Goal: Task Accomplishment & Management: Complete application form

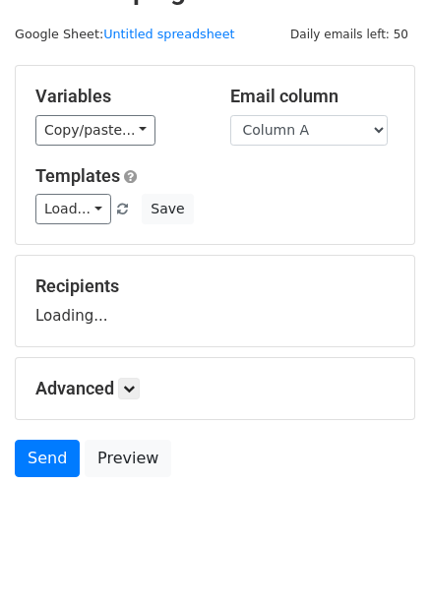
scroll to position [80, 0]
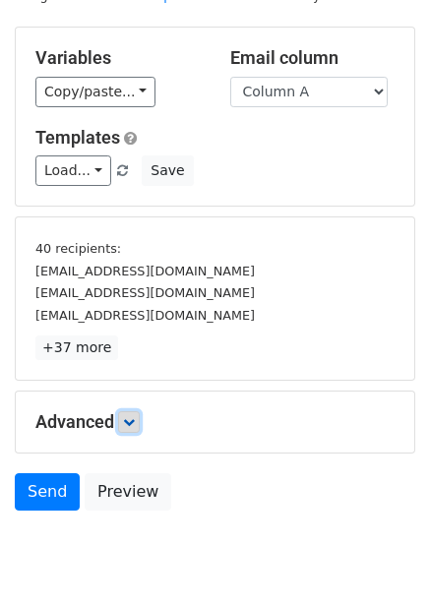
click at [128, 421] on icon at bounding box center [129, 422] width 12 height 12
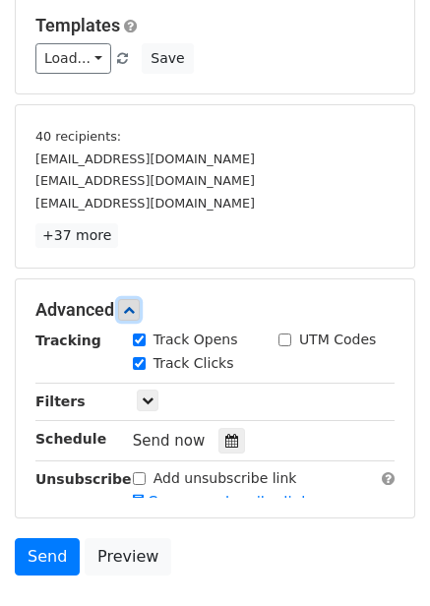
scroll to position [212, 0]
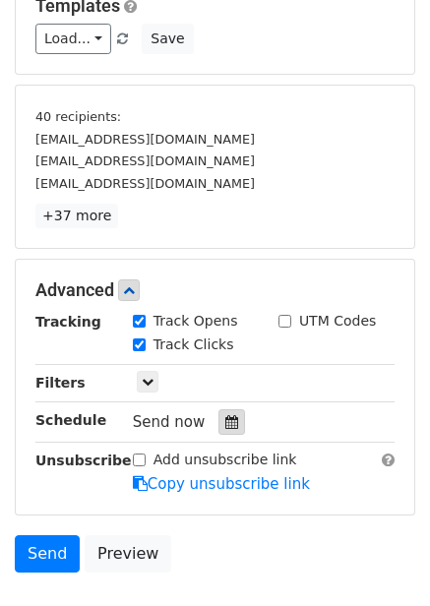
click at [229, 426] on div at bounding box center [232, 422] width 27 height 26
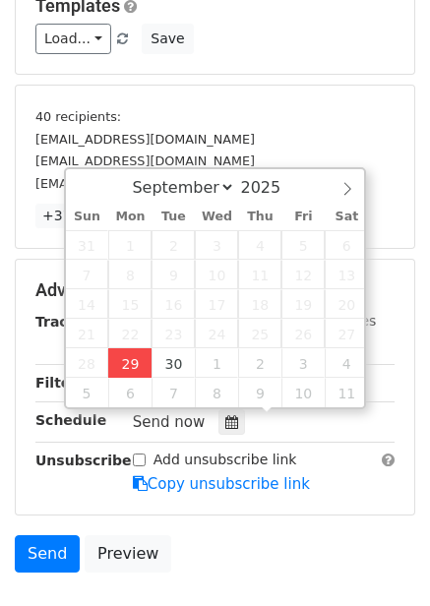
type input "2025-09-29 15:53"
type input "03"
type input "53"
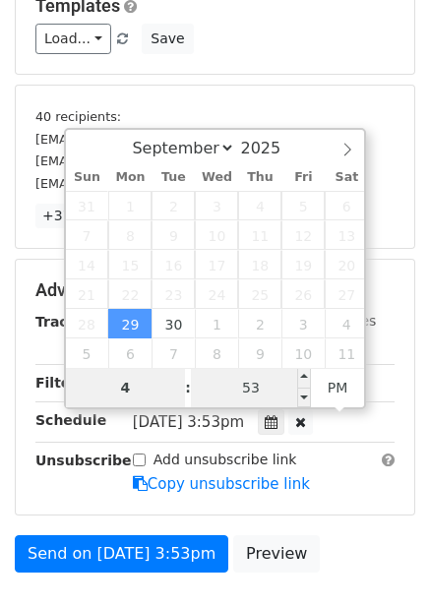
type input "4"
type input "2025-09-29 16:53"
type input "04"
click at [263, 390] on input "53" at bounding box center [251, 387] width 120 height 39
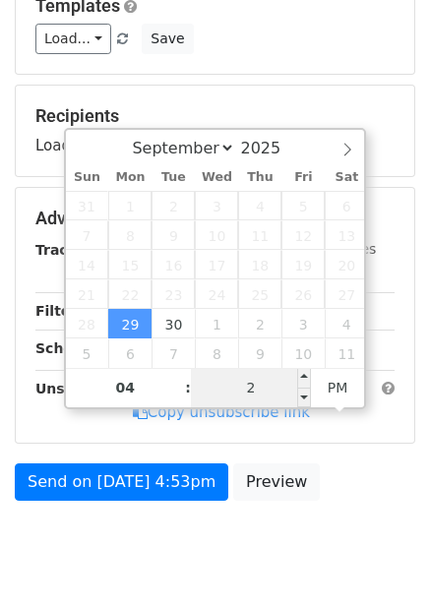
type input "22"
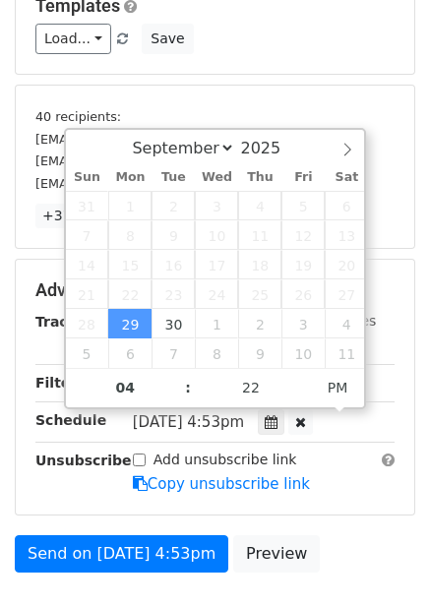
type input "2025-09-29 16:22"
click at [349, 476] on div "Add unsubscribe link Copy unsubscribe link" at bounding box center [263, 472] width 291 height 45
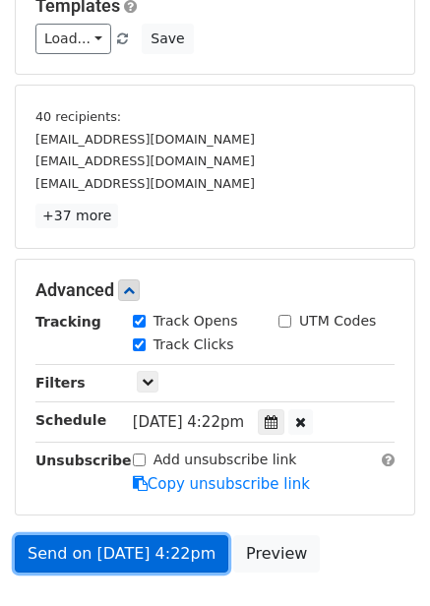
click at [142, 546] on link "Send on Sep 29 at 4:22pm" at bounding box center [122, 553] width 214 height 37
click at [156, 552] on link "Send on Sep 29 at 4:22pm" at bounding box center [122, 553] width 214 height 37
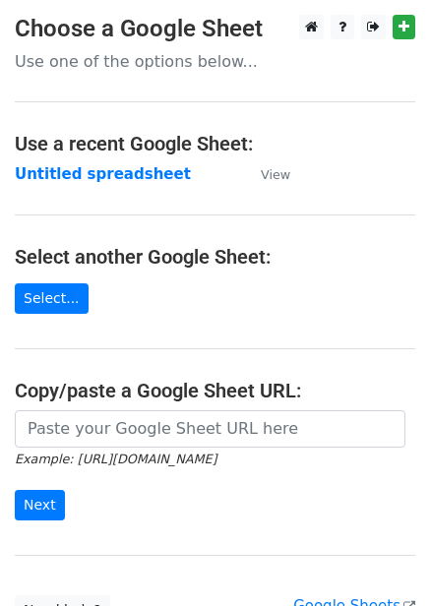
click at [80, 178] on strong "Untitled spreadsheet" at bounding box center [103, 174] width 176 height 18
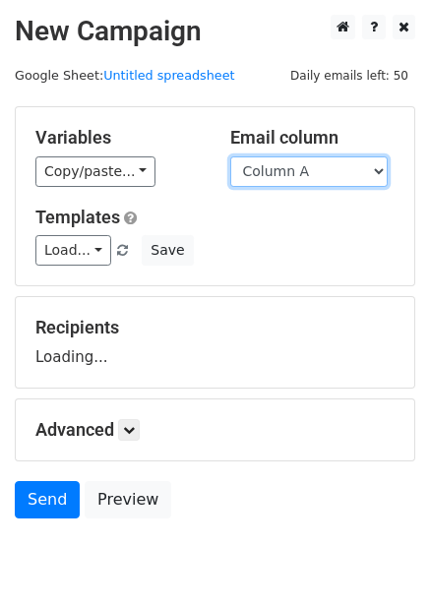
click at [381, 176] on select "Column A Column B Column C Column D Column E Column F" at bounding box center [308, 172] width 157 height 31
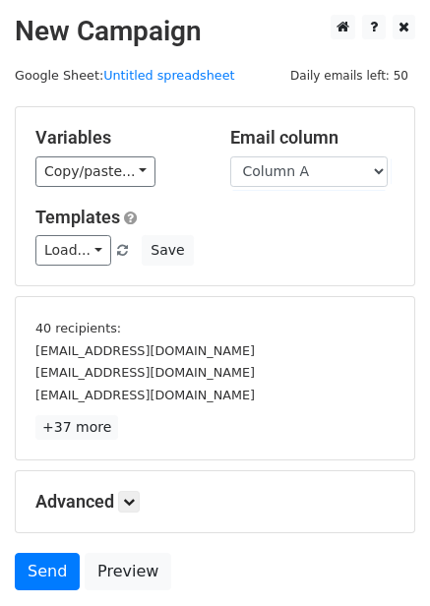
click at [355, 233] on div "Templates Load... No templates saved Save" at bounding box center [215, 237] width 389 height 60
click at [372, 169] on select "Column A Column B Column C Column D Column E Column F" at bounding box center [308, 172] width 157 height 31
click at [230, 157] on select "Column A Column B Column C Column D Column E Column F" at bounding box center [308, 172] width 157 height 31
click at [321, 171] on select "Column A Column B Column C Column D Column E Column F" at bounding box center [308, 172] width 157 height 31
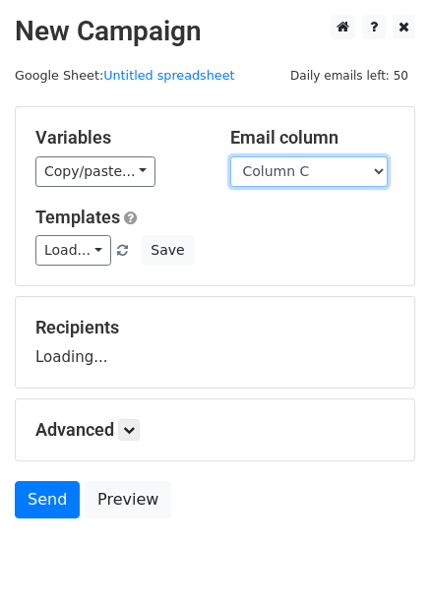
select select "Column B"
click at [230, 157] on select "Column A Column B Column C Column D Column E Column F" at bounding box center [308, 172] width 157 height 31
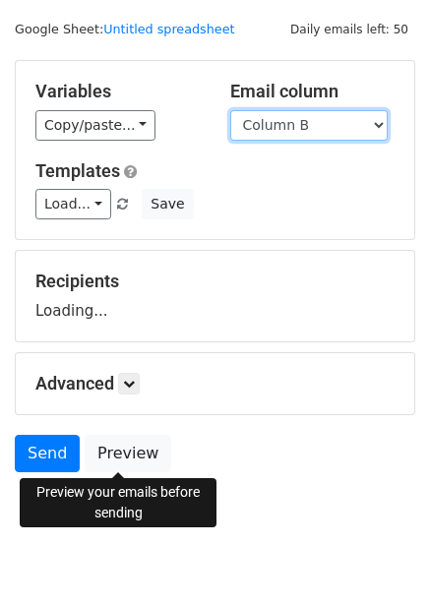
scroll to position [80, 0]
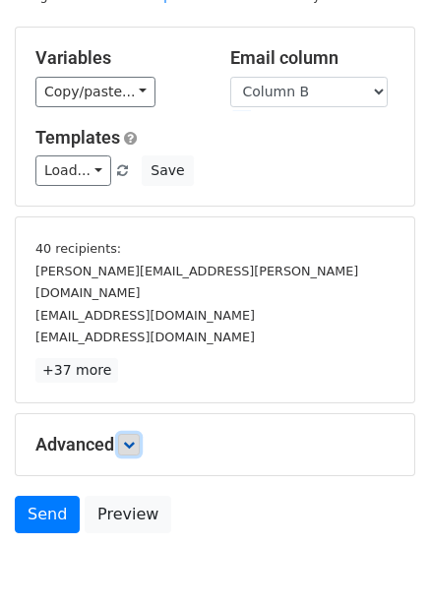
click at [126, 434] on link at bounding box center [129, 445] width 22 height 22
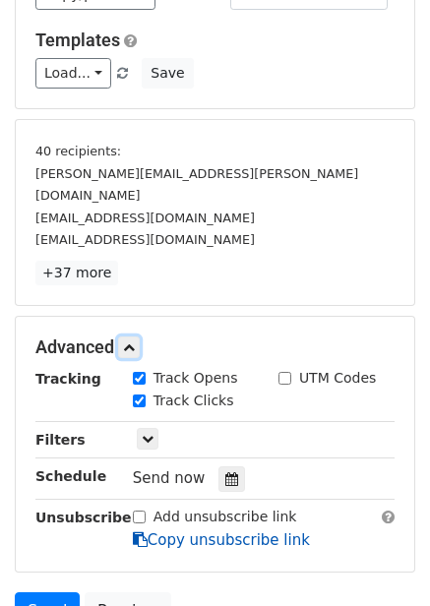
scroll to position [301, 0]
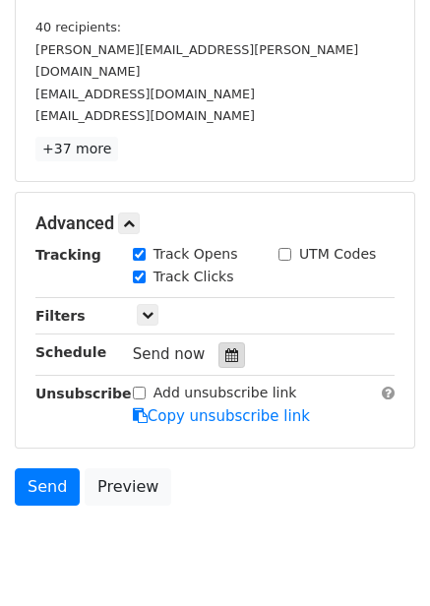
click at [230, 343] on div at bounding box center [232, 356] width 27 height 26
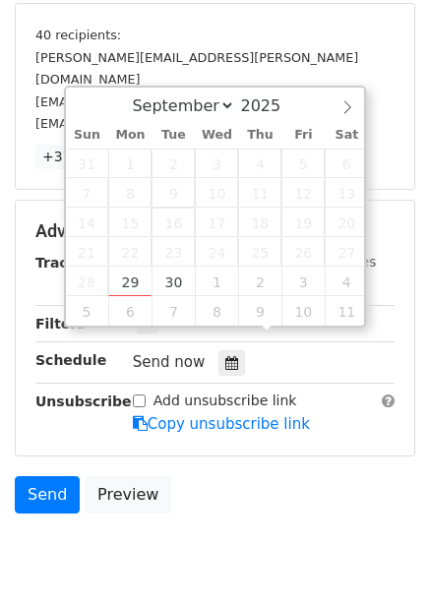
scroll to position [246, 0]
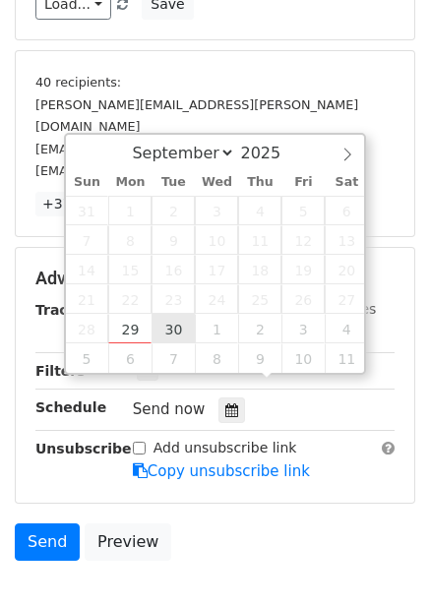
type input "2025-09-30 12:00"
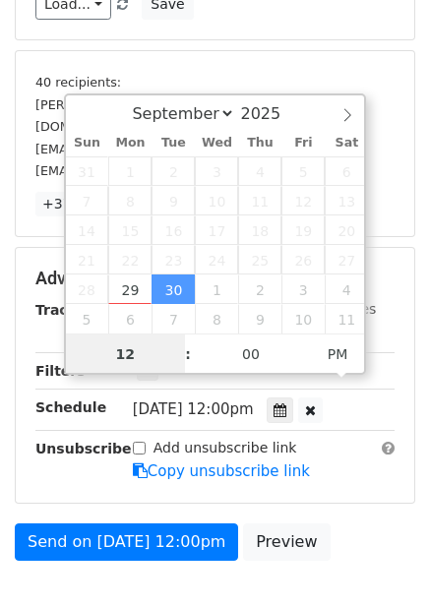
scroll to position [1, 0]
type input "5"
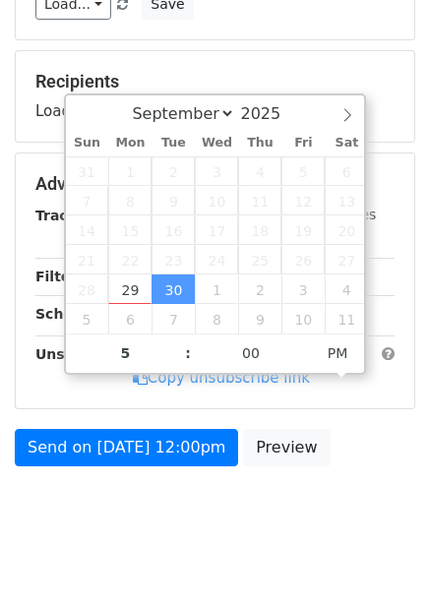
type input "2025-09-30 17:00"
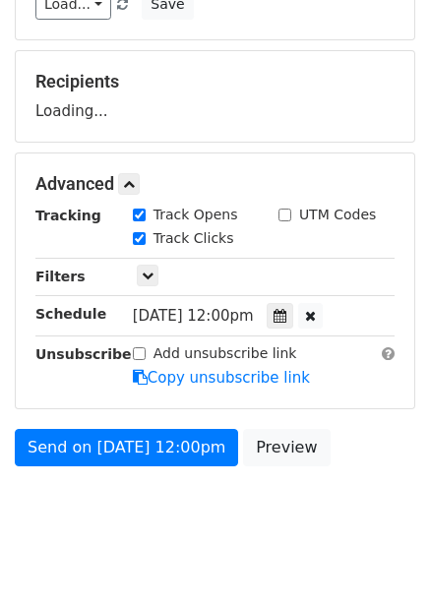
click at [296, 502] on body "New Campaign Daily emails left: 50 Google Sheet: Untitled spreadsheet Variables…" at bounding box center [215, 162] width 430 height 786
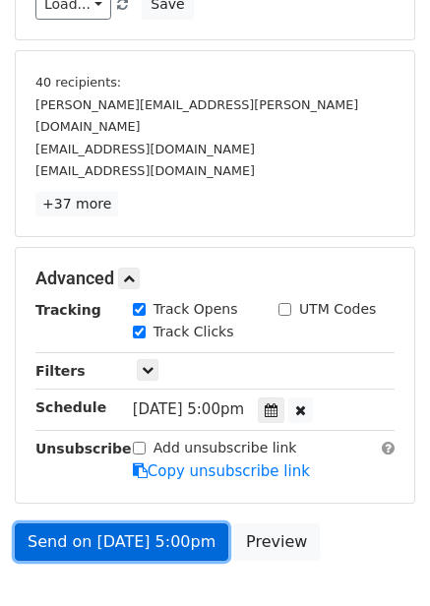
click at [201, 524] on link "Send on Sep 30 at 5:00pm" at bounding box center [122, 542] width 214 height 37
click at [183, 524] on link "Send on Sep 30 at 5:00pm" at bounding box center [122, 542] width 214 height 37
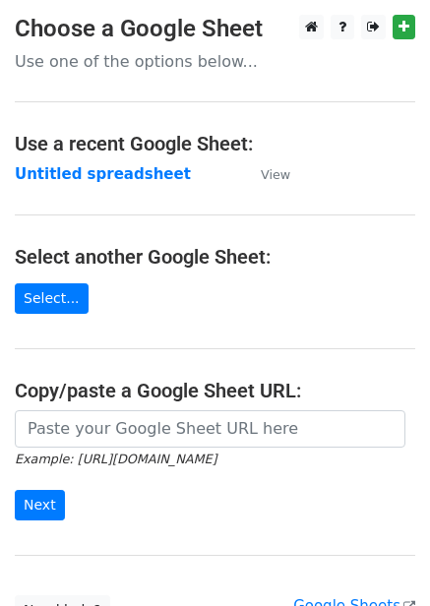
click at [135, 181] on strong "Untitled spreadsheet" at bounding box center [103, 174] width 176 height 18
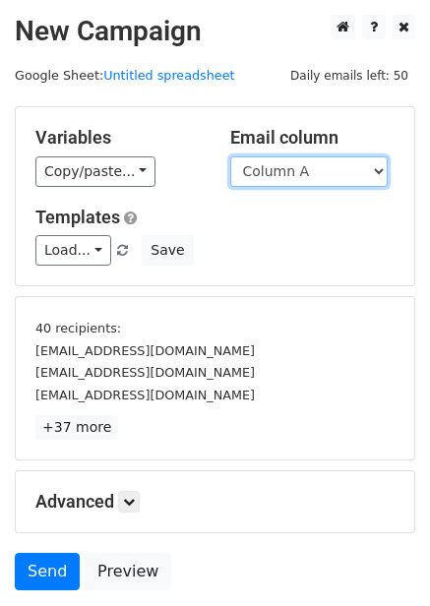
click at [316, 178] on select "Column A Column B Column C Column D Column E Column F" at bounding box center [308, 172] width 157 height 31
select select "Column D"
click at [230, 157] on select "Column A Column B Column C Column D Column E Column F" at bounding box center [308, 172] width 157 height 31
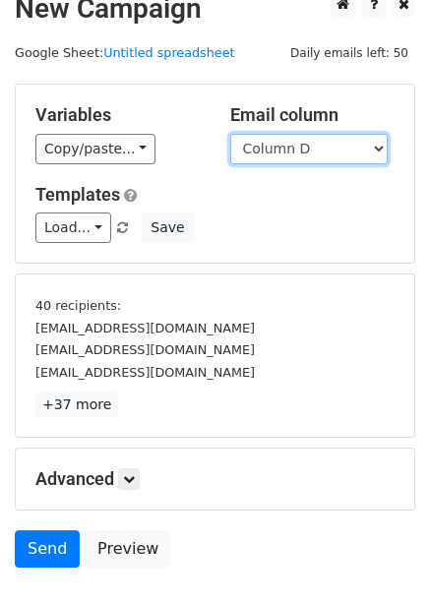
scroll to position [80, 0]
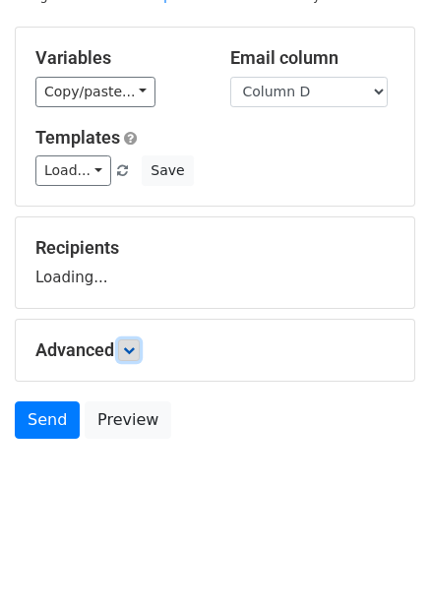
click at [122, 346] on link at bounding box center [129, 351] width 22 height 22
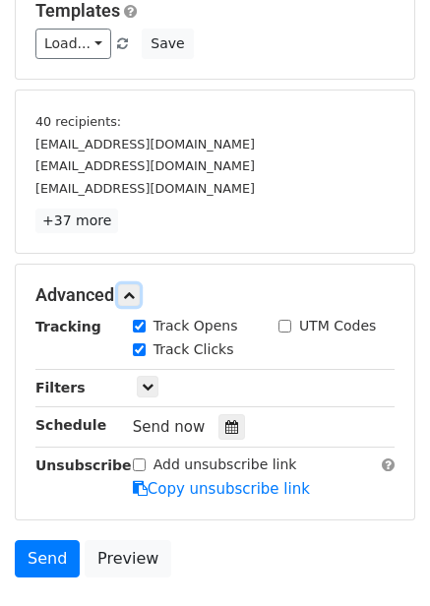
scroll to position [340, 0]
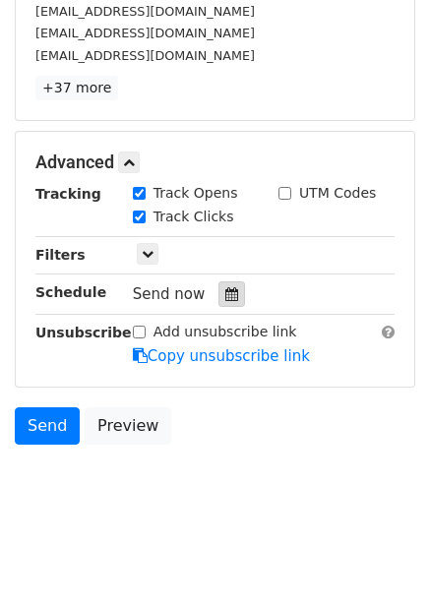
click at [233, 295] on div at bounding box center [232, 295] width 27 height 26
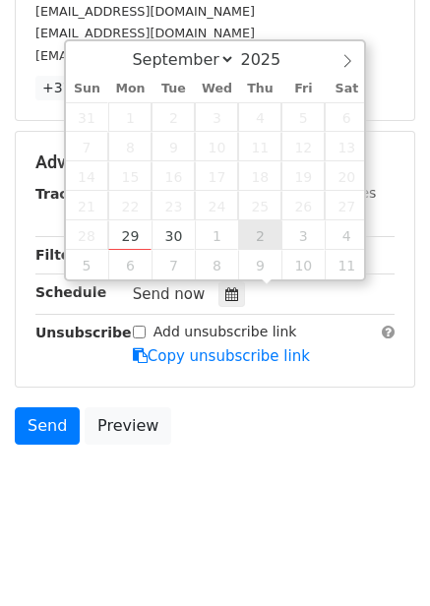
type input "2025-10-02 12:00"
select select "9"
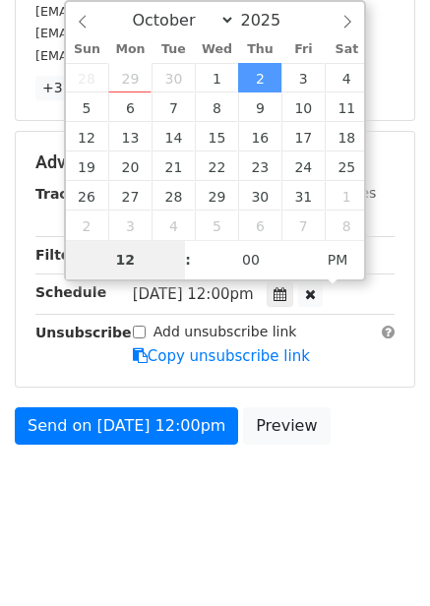
type input "7"
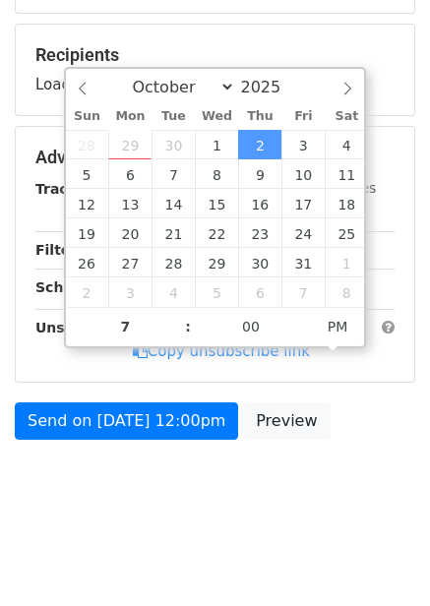
type input "2025-10-02 19:00"
click at [339, 438] on div "Send on Oct 2 at 12:00pm Preview" at bounding box center [215, 426] width 430 height 47
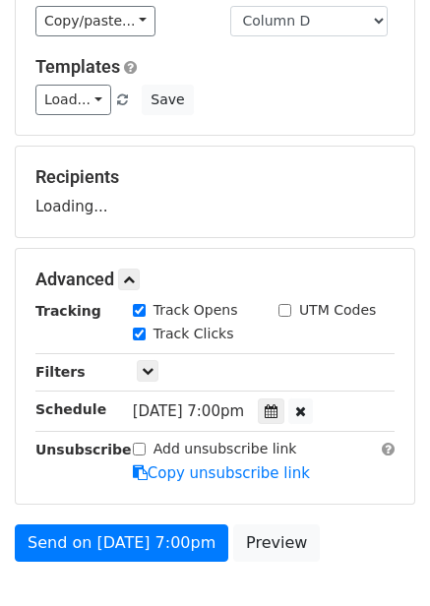
scroll to position [273, 0]
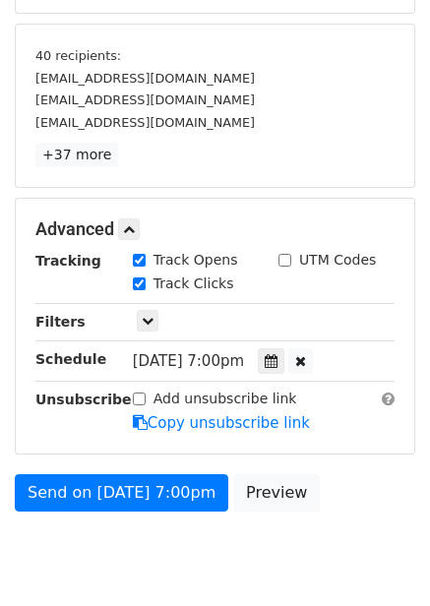
click at [202, 438] on div "Advanced Tracking Track Opens UTM Codes Track Clicks Filters Only include sprea…" at bounding box center [215, 326] width 399 height 255
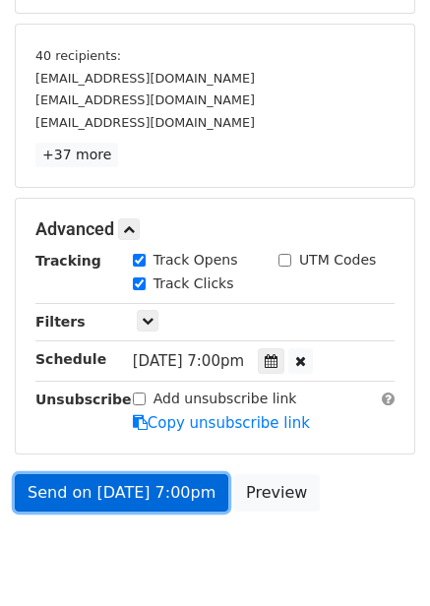
click at [183, 503] on link "Send on Oct 2 at 7:00pm" at bounding box center [122, 492] width 214 height 37
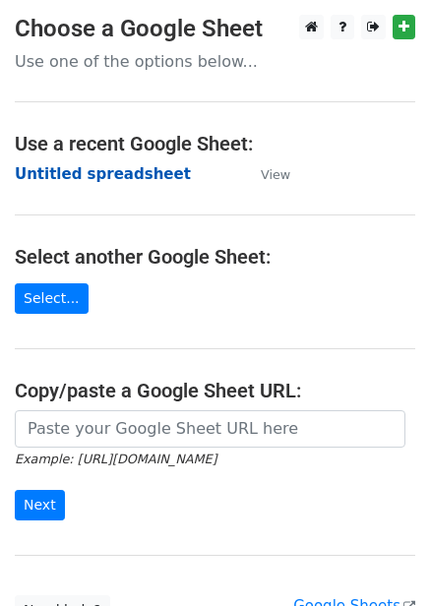
click at [126, 178] on strong "Untitled spreadsheet" at bounding box center [103, 174] width 176 height 18
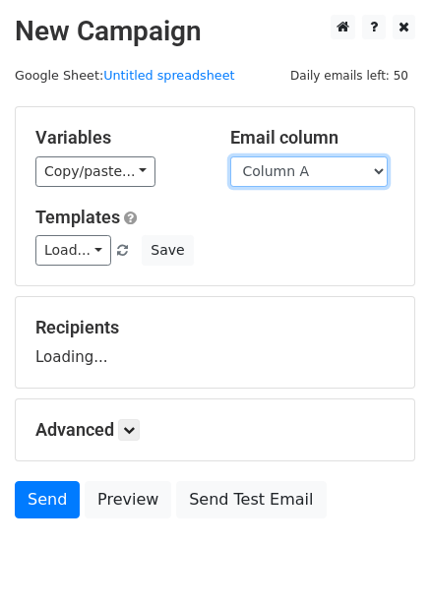
drag, startPoint x: 302, startPoint y: 176, endPoint x: 304, endPoint y: 186, distance: 10.0
click at [302, 176] on select "Column A Column B Column C Column D Column E Column F" at bounding box center [308, 172] width 157 height 31
click at [230, 157] on select "Column A Column B Column C Column D Column E Column F" at bounding box center [308, 172] width 157 height 31
click at [314, 179] on select "Column A Column B Column C Column D Column E Column F" at bounding box center [308, 172] width 157 height 31
select select "Column C"
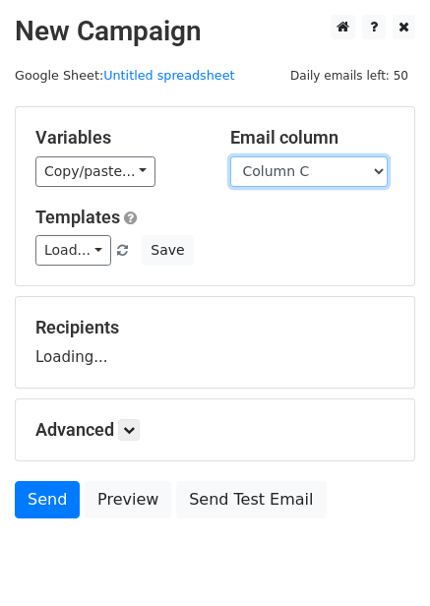
click at [230, 157] on select "Column A Column B Column C Column D Column E Column F" at bounding box center [308, 172] width 157 height 31
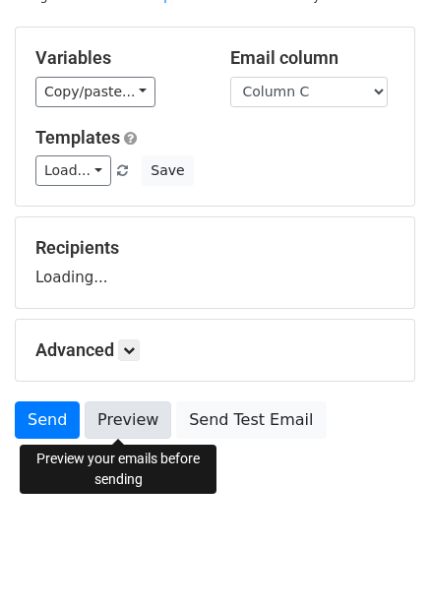
scroll to position [80, 0]
click at [134, 407] on link "Preview" at bounding box center [128, 420] width 87 height 37
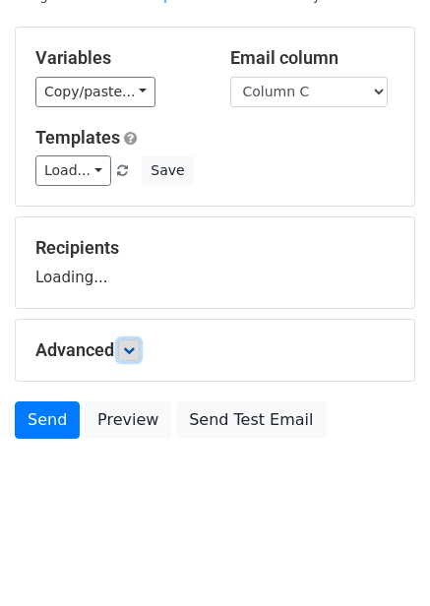
click at [135, 355] on icon at bounding box center [129, 351] width 12 height 12
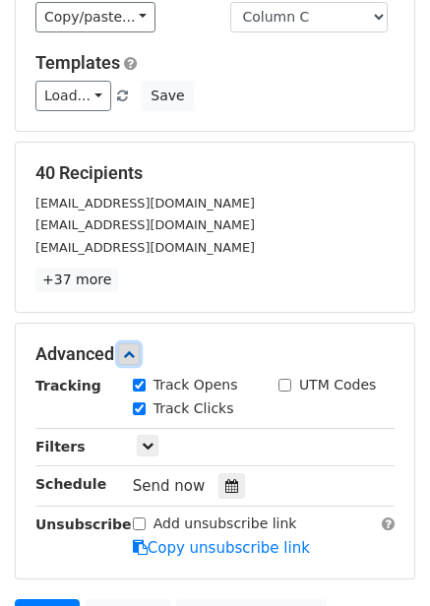
scroll to position [178, 0]
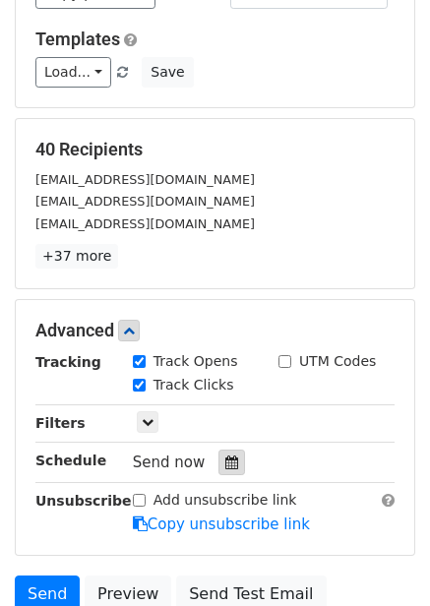
click at [225, 464] on icon at bounding box center [231, 463] width 13 height 14
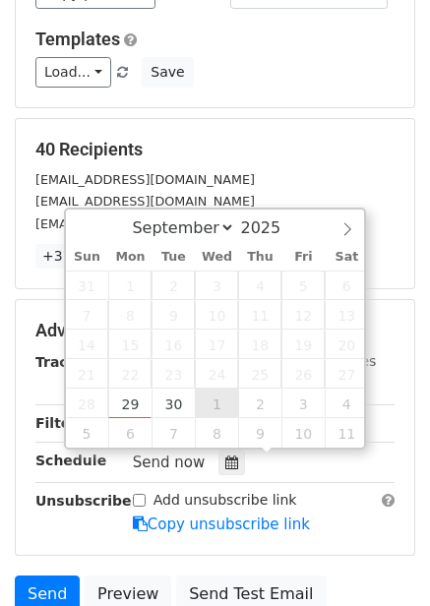
type input "2025-10-01 12:00"
select select "9"
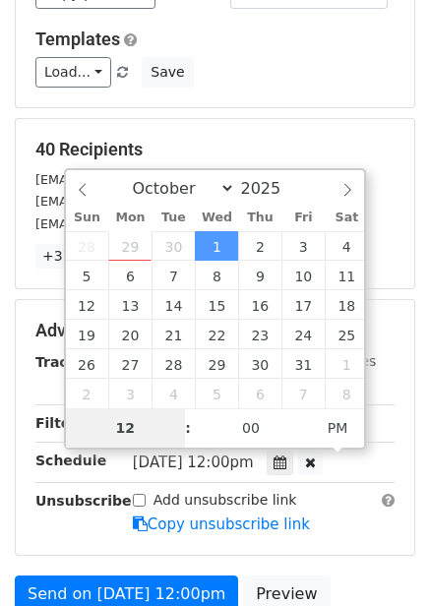
type input "6"
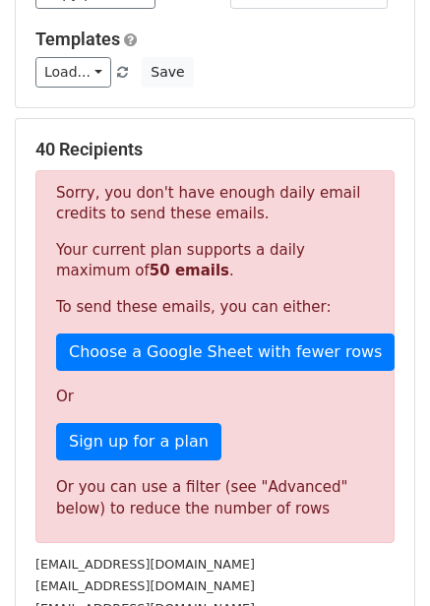
type input "2025-10-01 18:00"
click at [410, 423] on div "40 Recipients Sorry, you don't have enough daily email credits to send these em…" at bounding box center [215, 396] width 399 height 554
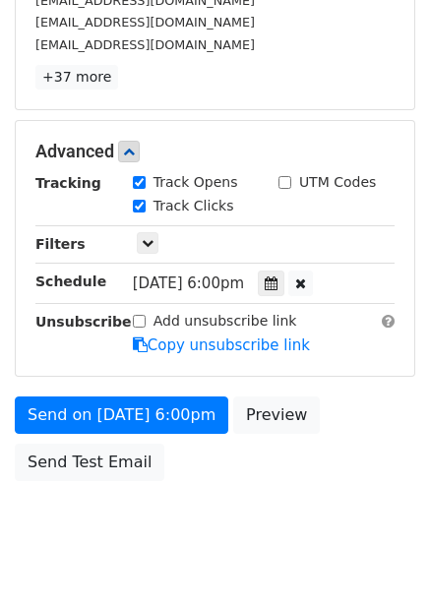
scroll to position [399, 0]
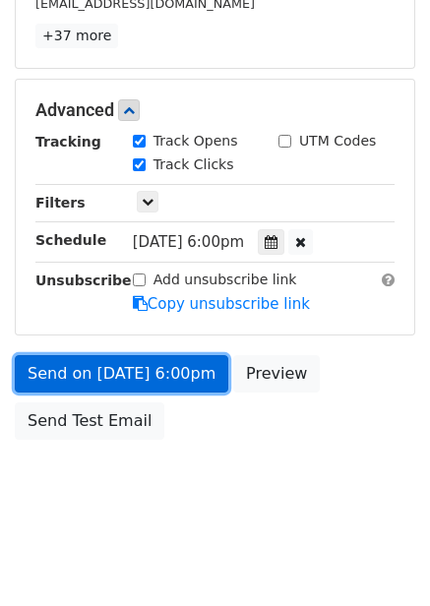
click at [165, 373] on link "Send on Oct 1 at 6:00pm" at bounding box center [122, 373] width 214 height 37
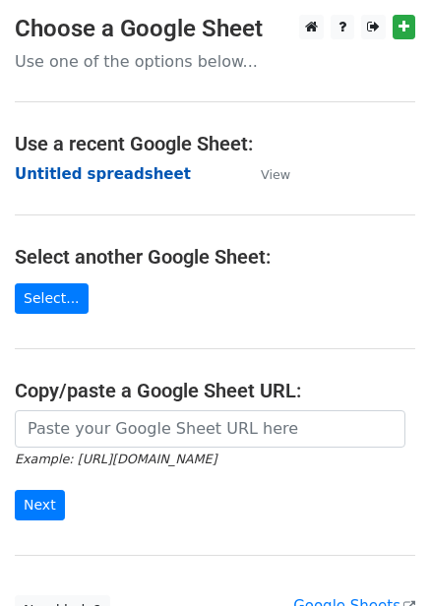
click at [144, 181] on strong "Untitled spreadsheet" at bounding box center [103, 174] width 176 height 18
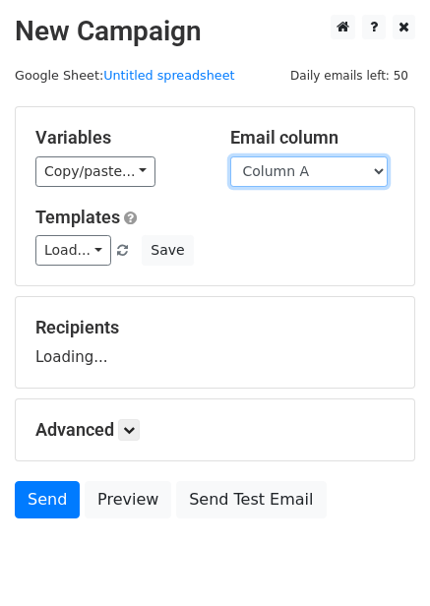
drag, startPoint x: 0, startPoint y: 0, endPoint x: 308, endPoint y: 179, distance: 356.4
click at [308, 179] on select "Column A Column B Column C Column D Column E Column F" at bounding box center [308, 172] width 157 height 31
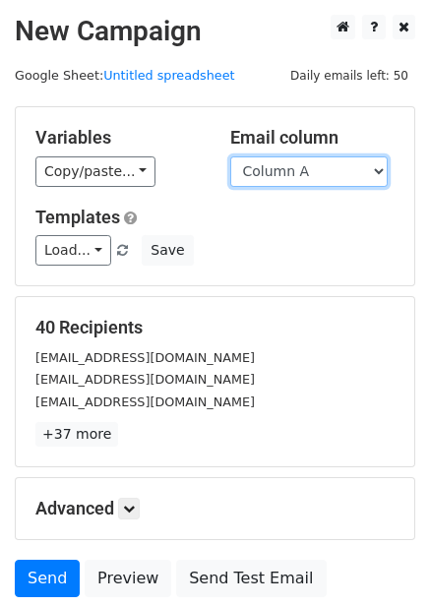
click at [310, 178] on select "Column A Column B Column C Column D Column E Column F" at bounding box center [308, 172] width 157 height 31
select select "Column E"
click at [230, 157] on select "Column A Column B Column C Column D Column E Column F" at bounding box center [308, 172] width 157 height 31
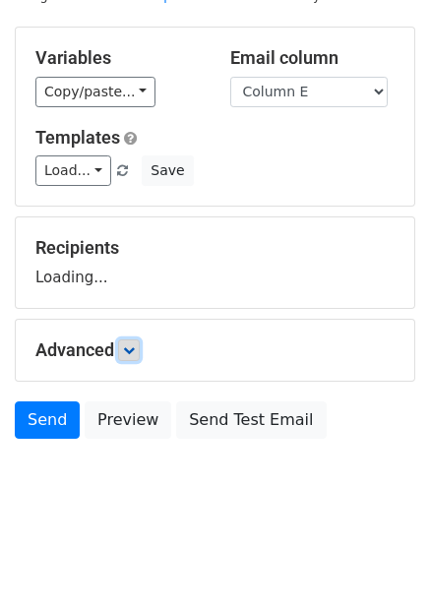
click at [134, 345] on icon at bounding box center [129, 351] width 12 height 12
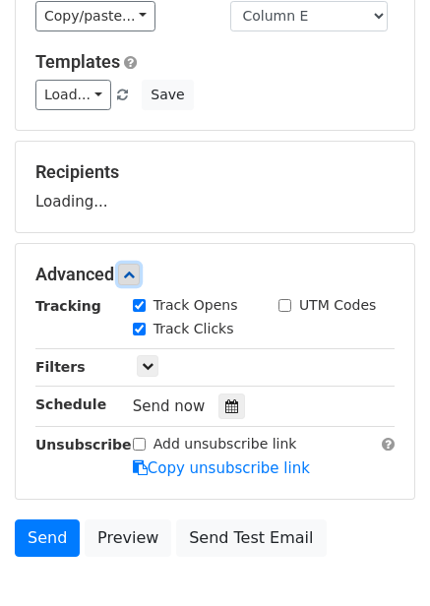
scroll to position [178, 0]
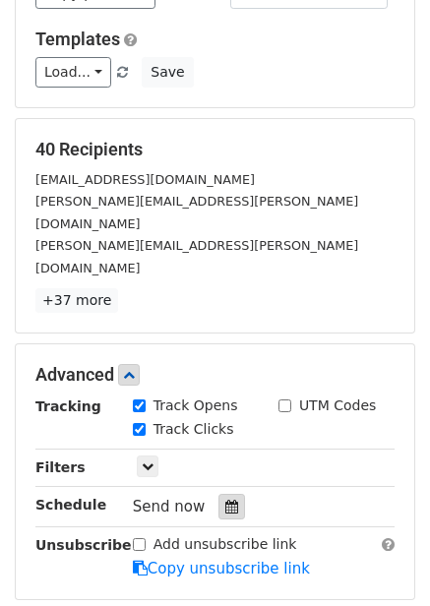
click at [225, 500] on icon at bounding box center [231, 507] width 13 height 14
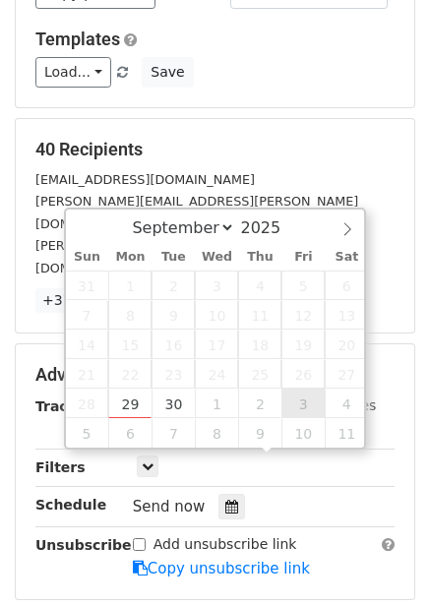
type input "2025-10-03 12:00"
select select "9"
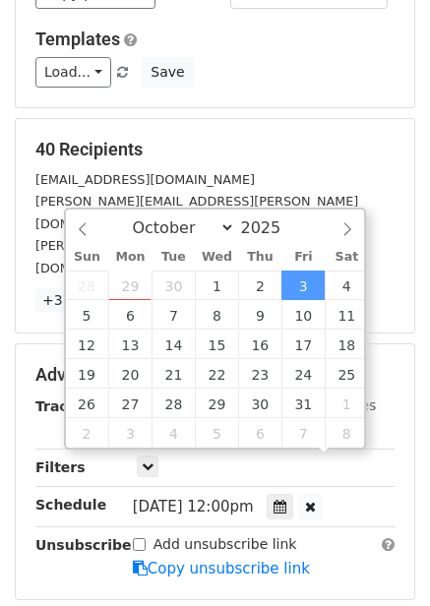
scroll to position [1, 0]
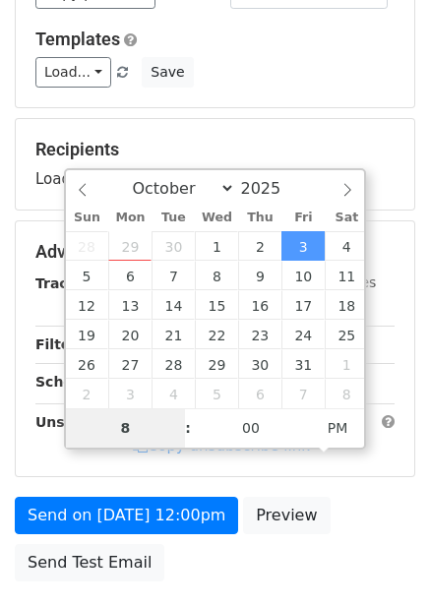
type input "8"
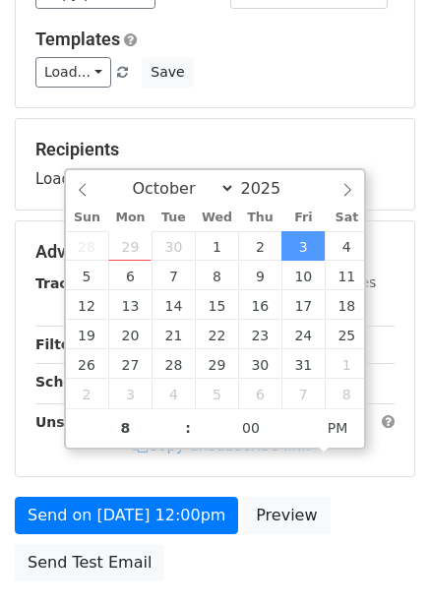
type input "2025-10-03 20:00"
type input "08"
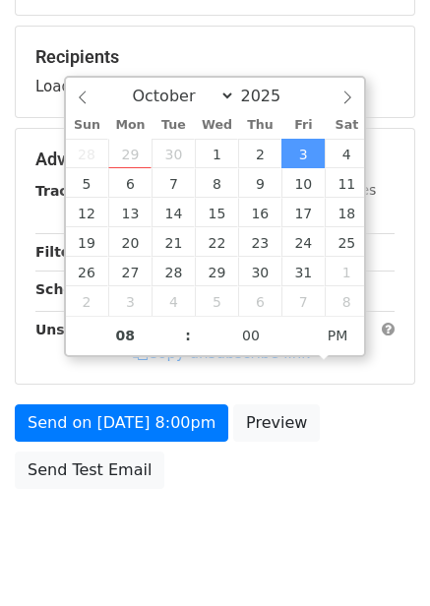
scroll to position [277, 0]
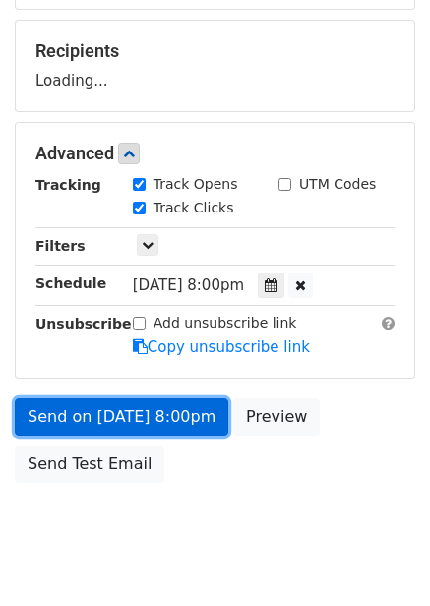
click at [183, 415] on link "Send on Oct 3 at 8:00pm" at bounding box center [122, 417] width 214 height 37
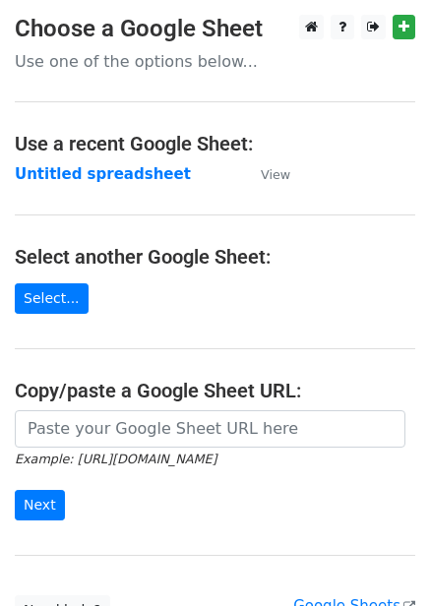
click at [93, 165] on strong "Untitled spreadsheet" at bounding box center [103, 174] width 176 height 18
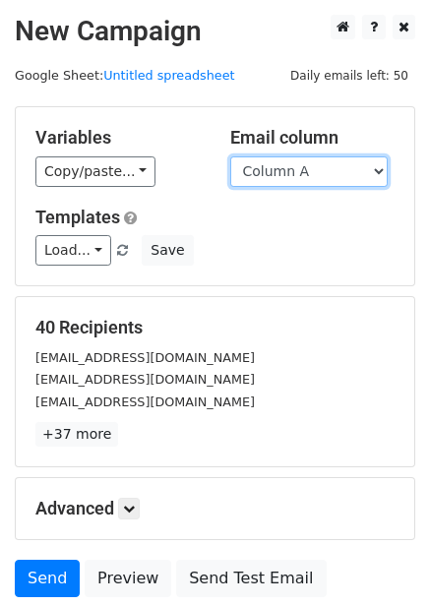
drag, startPoint x: 359, startPoint y: 168, endPoint x: 357, endPoint y: 181, distance: 12.9
click at [359, 168] on select "Column A Column B Column C Column D Column E Column F" at bounding box center [308, 172] width 157 height 31
select select "Column F"
click at [230, 157] on select "Column A Column B Column C Column D Column E Column F" at bounding box center [308, 172] width 157 height 31
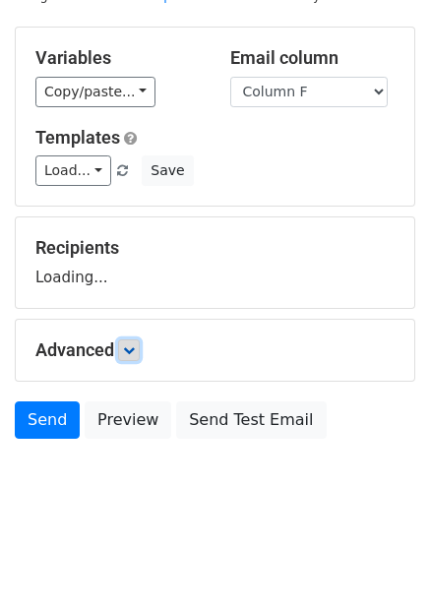
click at [132, 356] on link at bounding box center [129, 351] width 22 height 22
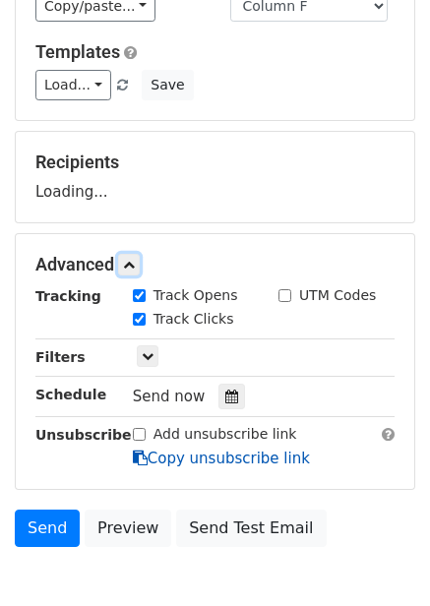
scroll to position [273, 0]
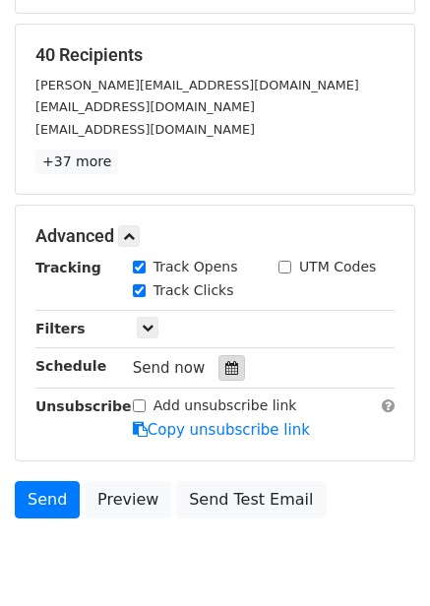
click at [225, 365] on icon at bounding box center [231, 368] width 13 height 14
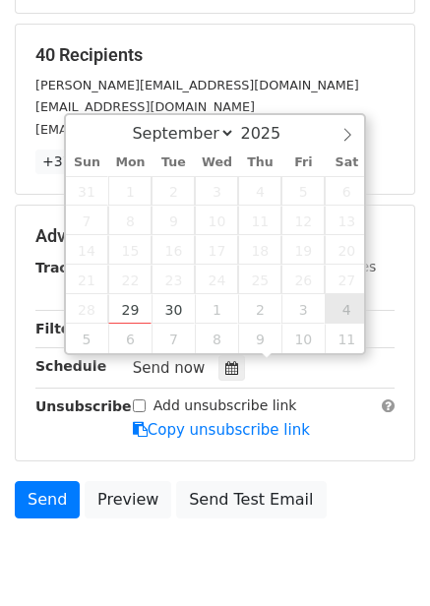
type input "[DATE] 12:00"
select select "9"
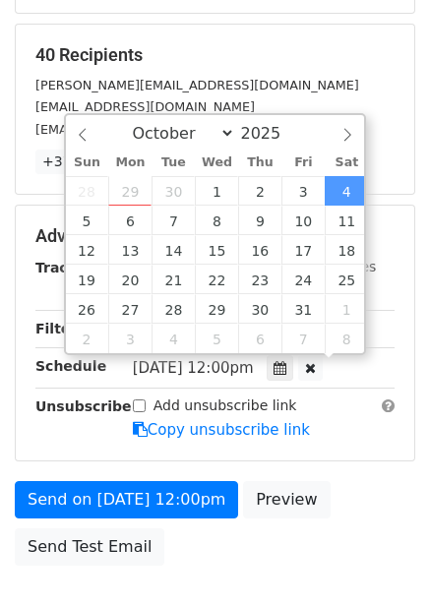
scroll to position [1, 0]
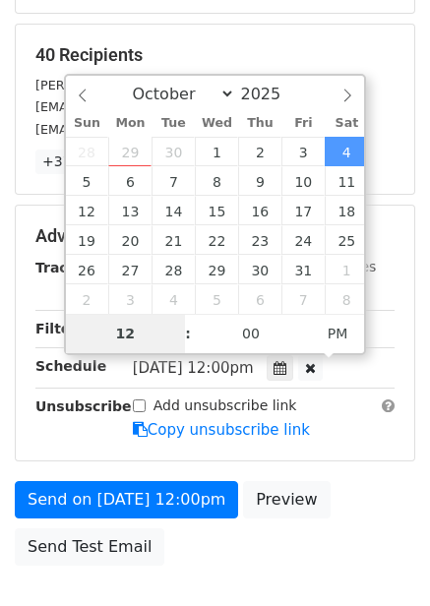
type input "9"
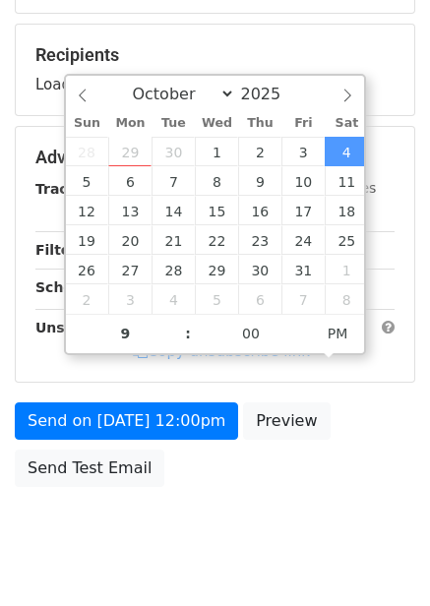
type input "[DATE] 21:00"
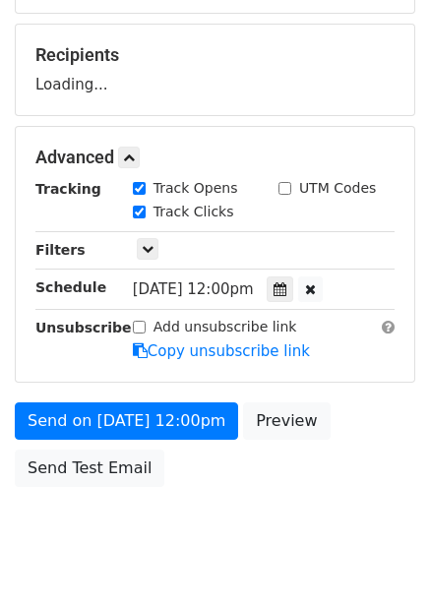
click at [388, 459] on div "Send on [DATE] 12:00pm Preview Send Test Email" at bounding box center [215, 450] width 430 height 94
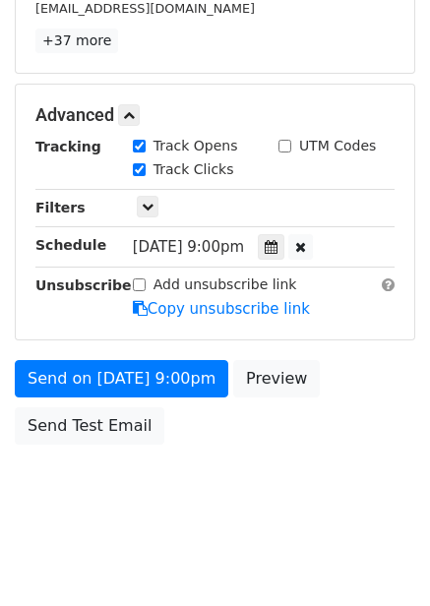
scroll to position [399, 0]
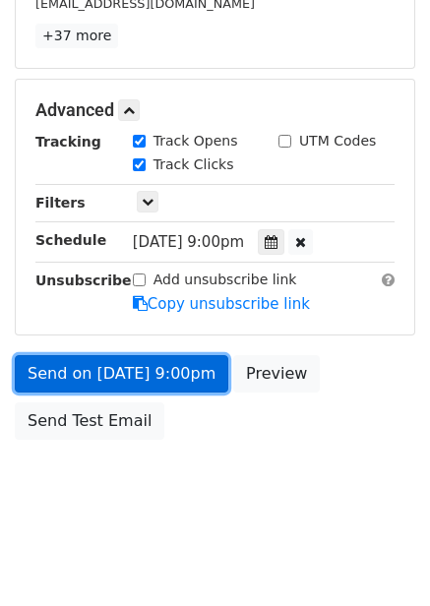
click at [163, 384] on link "Send on [DATE] 9:00pm" at bounding box center [122, 373] width 214 height 37
